Goal: Find contact information: Find contact information

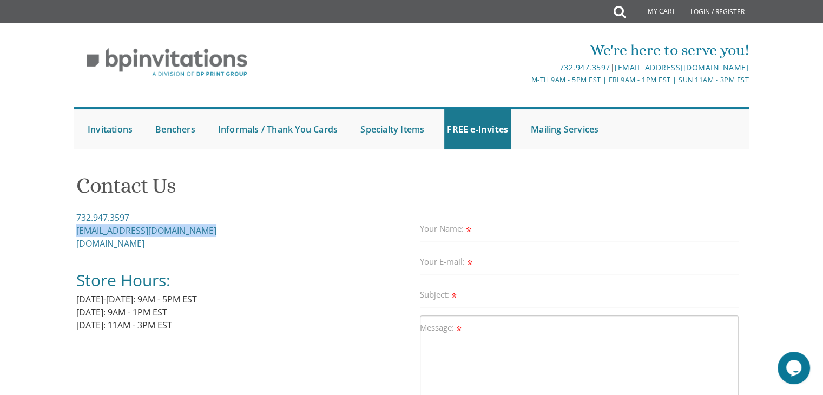
drag, startPoint x: 202, startPoint y: 231, endPoint x: 75, endPoint y: 233, distance: 126.6
click at [75, 233] on div "Contact Us 732.947.3597 [EMAIL_ADDRESS][DOMAIN_NAME] [DOMAIN_NAME] Store Hours:…" at bounding box center [411, 347] width 675 height 363
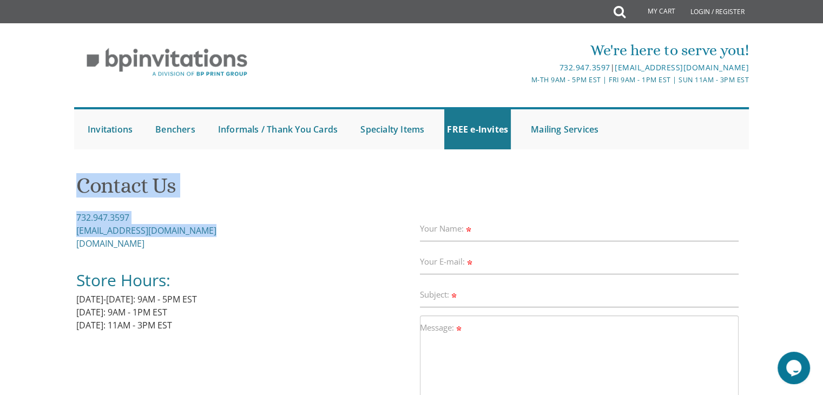
click at [75, 234] on div "Contact Us 732.947.3597 [EMAIL_ADDRESS][DOMAIN_NAME] [DOMAIN_NAME] Store Hours:…" at bounding box center [411, 347] width 675 height 363
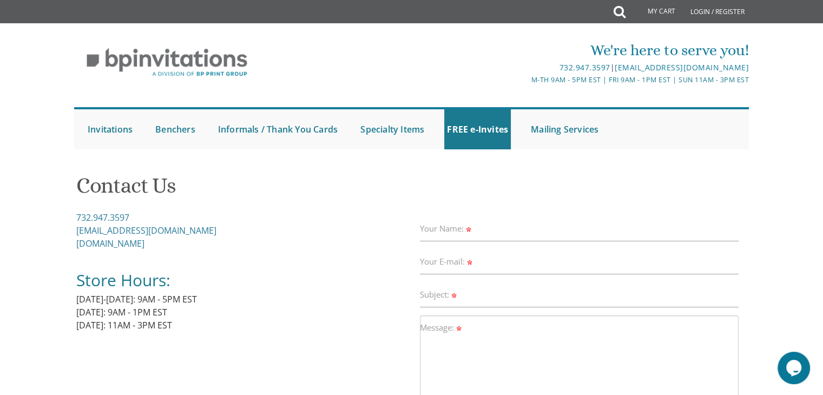
click at [75, 234] on div "Contact Us 732.947.3597 [EMAIL_ADDRESS][DOMAIN_NAME] [DOMAIN_NAME] Store Hours:…" at bounding box center [411, 347] width 675 height 363
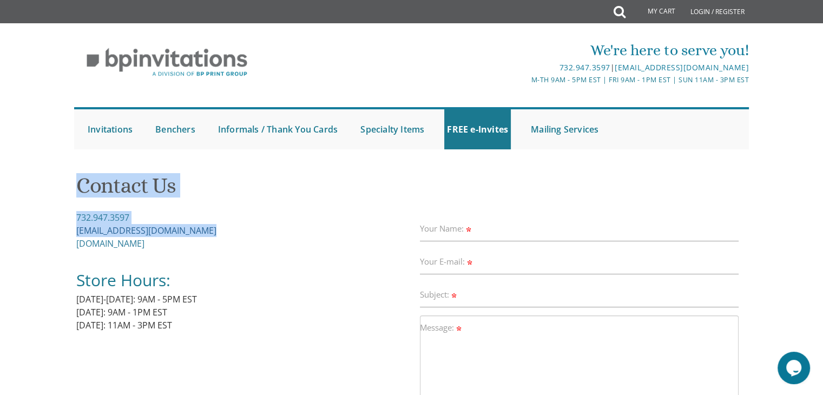
drag, startPoint x: 74, startPoint y: 230, endPoint x: 201, endPoint y: 232, distance: 127.2
click at [201, 232] on div "Contact Us 732.947.3597 [EMAIL_ADDRESS][DOMAIN_NAME] [DOMAIN_NAME] Store Hours:…" at bounding box center [411, 347] width 675 height 363
click at [201, 232] on link "[EMAIL_ADDRESS][DOMAIN_NAME]" at bounding box center [146, 231] width 140 height 12
click at [213, 234] on div "732.947.3597 [EMAIL_ADDRESS][DOMAIN_NAME] [DOMAIN_NAME] Store Hours: [DATE]-[DA…" at bounding box center [243, 278] width 335 height 134
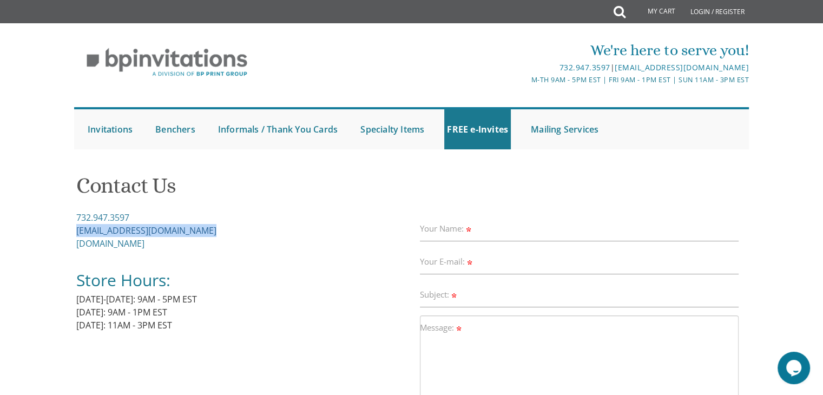
drag, startPoint x: 202, startPoint y: 229, endPoint x: 76, endPoint y: 234, distance: 126.2
click at [76, 234] on div "732.947.3597 [EMAIL_ADDRESS][DOMAIN_NAME] [DOMAIN_NAME] Store Hours: [DATE]-[DA…" at bounding box center [243, 278] width 335 height 134
copy link "[EMAIL_ADDRESS][DOMAIN_NAME]"
